Goal: Task Accomplishment & Management: Manage account settings

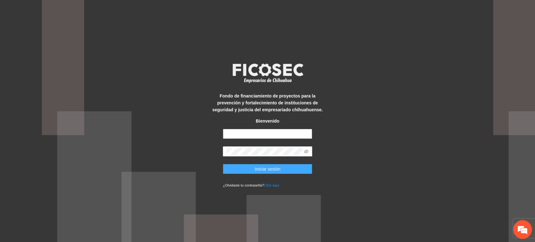
type input "**********"
click at [269, 168] on span "Iniciar sesión" at bounding box center [268, 169] width 26 height 7
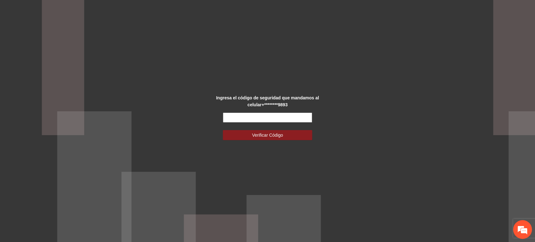
click at [231, 113] on input "text" at bounding box center [267, 118] width 89 height 10
click at [262, 119] on input "text" at bounding box center [267, 118] width 89 height 10
type input "******"
click at [223, 130] on button "Verificar Código" at bounding box center [267, 135] width 89 height 10
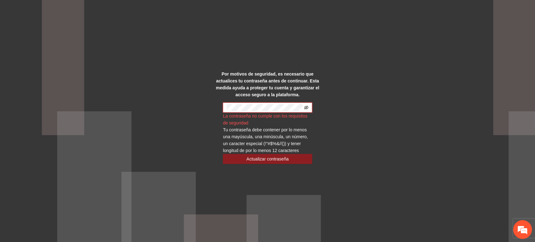
click at [307, 109] on icon "eye-invisible" at bounding box center [306, 107] width 4 height 4
click at [371, 95] on div "Por motivos de seguridad, es necesario que actualices tu contraseña antes de co…" at bounding box center [267, 121] width 535 height 242
drag, startPoint x: 213, startPoint y: 132, endPoint x: 231, endPoint y: 130, distance: 17.7
click at [213, 132] on div "Por motivos de seguridad, es necesario que actualices tu contraseña antes de co…" at bounding box center [268, 121] width 112 height 101
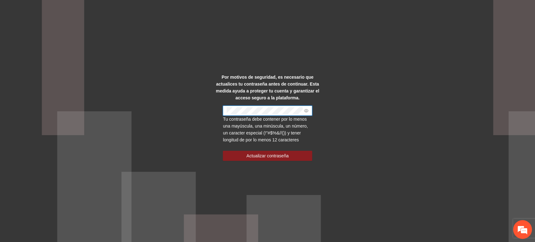
click at [203, 109] on div "Por motivos de seguridad, es necesario que actualices tu contraseña antes de co…" at bounding box center [267, 121] width 535 height 242
click at [234, 155] on button "Actualizar contraseña" at bounding box center [267, 156] width 89 height 10
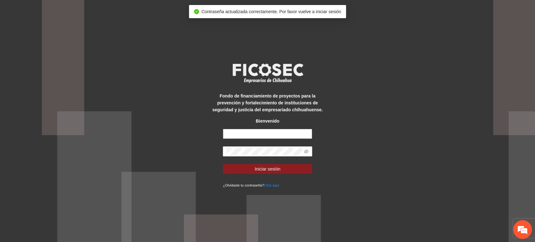
type input "**********"
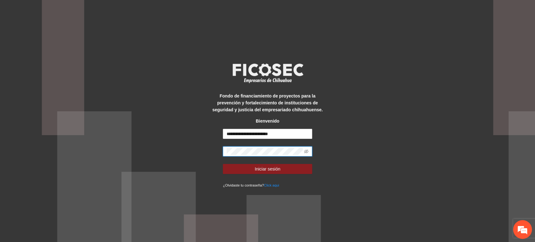
click at [200, 136] on div "**********" at bounding box center [267, 121] width 535 height 242
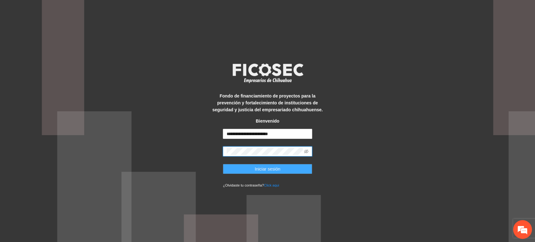
click at [237, 167] on button "Iniciar sesión" at bounding box center [267, 169] width 89 height 10
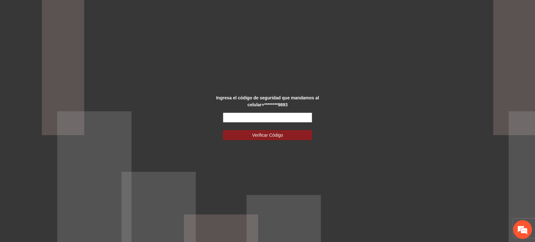
click at [250, 119] on input "text" at bounding box center [267, 118] width 89 height 10
type input "******"
click at [223, 130] on button "Verificar Código" at bounding box center [267, 135] width 89 height 10
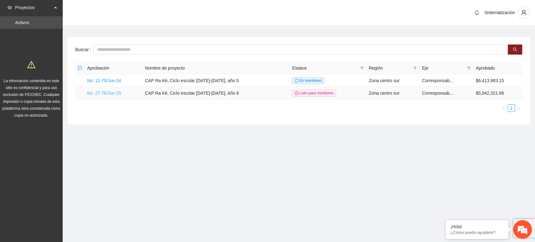
click at [113, 91] on link "No. 27-76/Jun-25" at bounding box center [104, 93] width 34 height 5
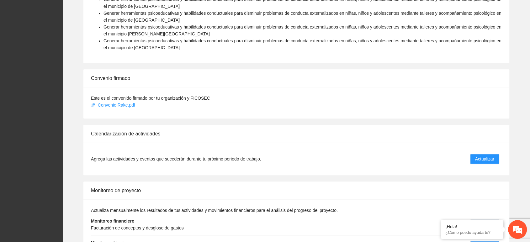
scroll to position [530, 0]
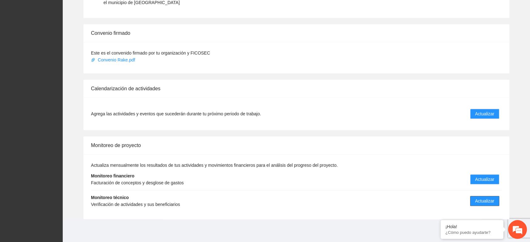
click at [497, 201] on button "Actualizar" at bounding box center [484, 201] width 29 height 10
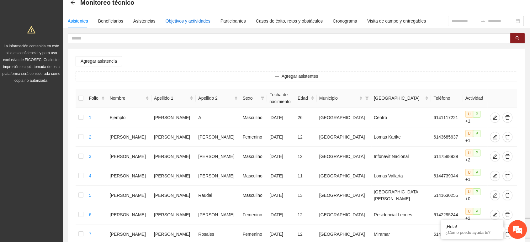
click at [184, 19] on div "Objetivos y actividades" at bounding box center [188, 21] width 45 height 7
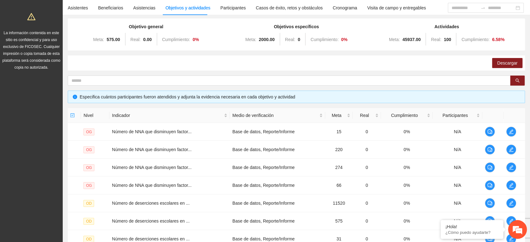
scroll to position [167, 0]
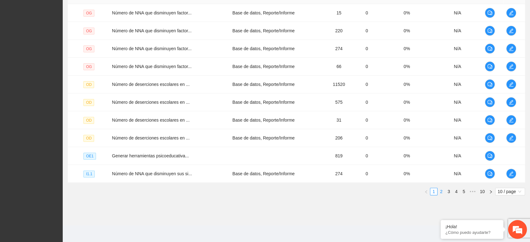
click at [442, 191] on link "2" at bounding box center [441, 191] width 7 height 7
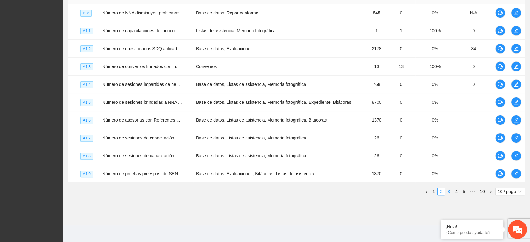
click at [447, 192] on link "3" at bounding box center [448, 191] width 7 height 7
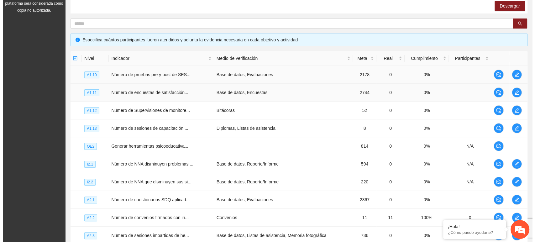
scroll to position [97, 0]
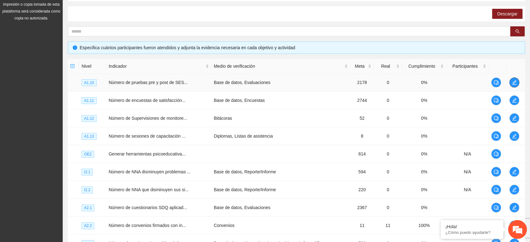
click at [513, 83] on icon "edit" at bounding box center [514, 82] width 5 height 5
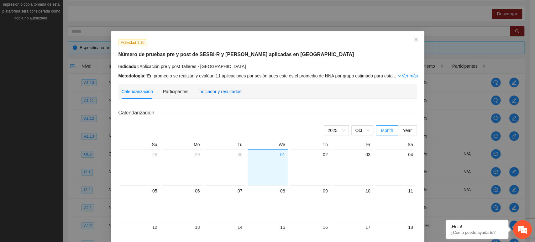
click at [206, 90] on div "Indicador y resultados" at bounding box center [220, 91] width 43 height 7
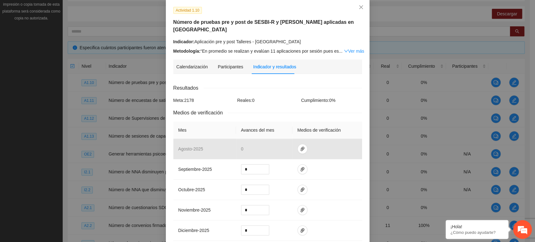
scroll to position [70, 0]
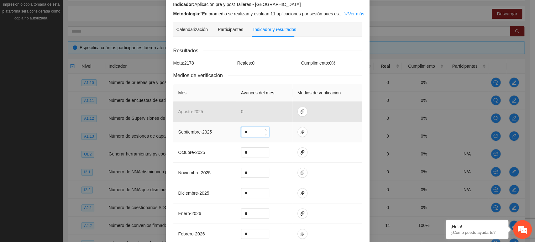
drag, startPoint x: 248, startPoint y: 124, endPoint x: 233, endPoint y: 124, distance: 15.1
click at [236, 124] on td "*" at bounding box center [264, 132] width 56 height 20
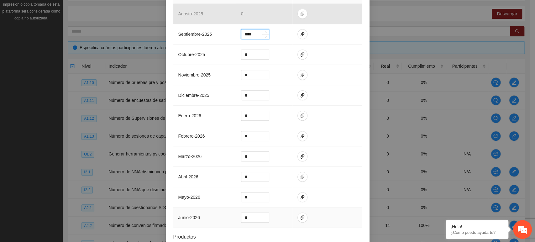
scroll to position [206, 0]
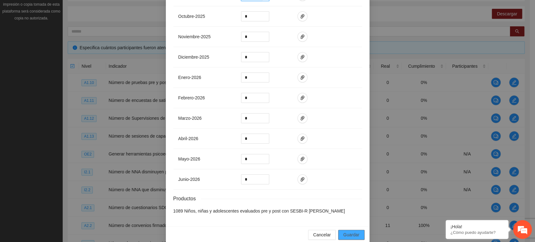
type input "****"
click at [345, 231] on span "Guardar" at bounding box center [351, 234] width 16 height 7
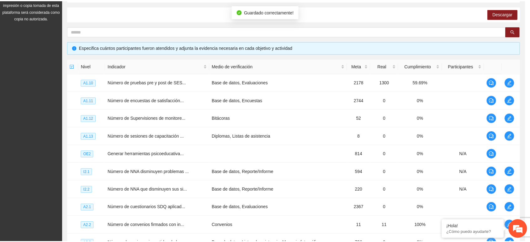
scroll to position [174, 0]
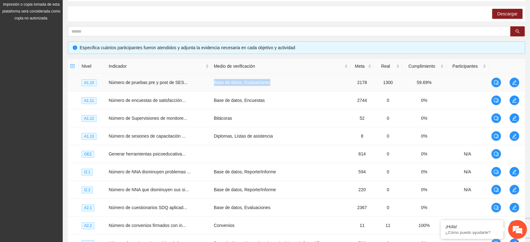
drag, startPoint x: 210, startPoint y: 81, endPoint x: 276, endPoint y: 83, distance: 65.9
click at [276, 83] on tr "A1.10 Número de pruebas pre y post de SES... Base de datos, Evaluaciones 2178 1…" at bounding box center [296, 83] width 457 height 18
click at [205, 83] on td "Número de pruebas pre y post de SES..." at bounding box center [158, 83] width 105 height 18
drag, startPoint x: 213, startPoint y: 82, endPoint x: 248, endPoint y: 84, distance: 35.2
click at [247, 83] on td "Base de datos, Evaluaciones" at bounding box center [280, 83] width 139 height 18
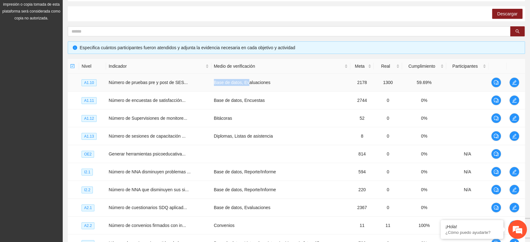
click at [217, 86] on td "Base de datos, Evaluaciones" at bounding box center [280, 83] width 139 height 18
click at [242, 84] on td "Base de datos, Evaluaciones" at bounding box center [280, 83] width 139 height 18
